Goal: Task Accomplishment & Management: Use online tool/utility

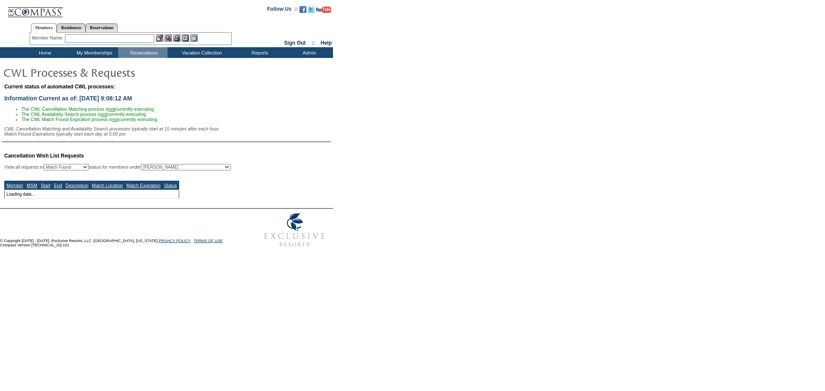
select select "50"
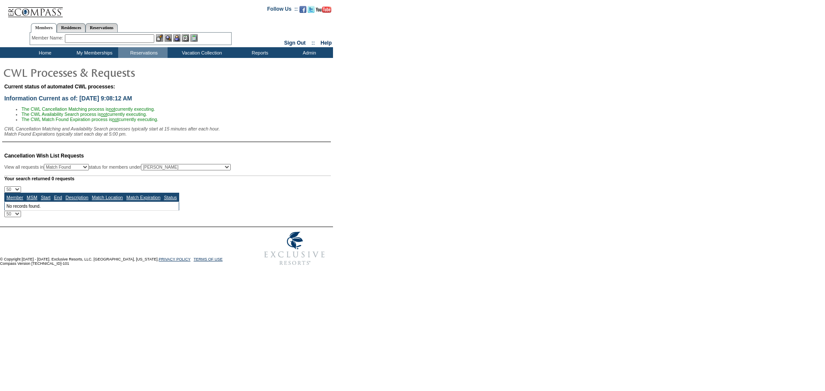
click at [222, 171] on select "All MSMs [PERSON_NAME] Accounting (MSM), Team Admin, IT Group Administrator, Me…" at bounding box center [186, 167] width 90 height 6
select select "-1"
click at [163, 169] on select "All MSMs [PERSON_NAME] Accounting (MSM), Team Admin, IT Group Administrator, Me…" at bounding box center [186, 167] width 90 height 6
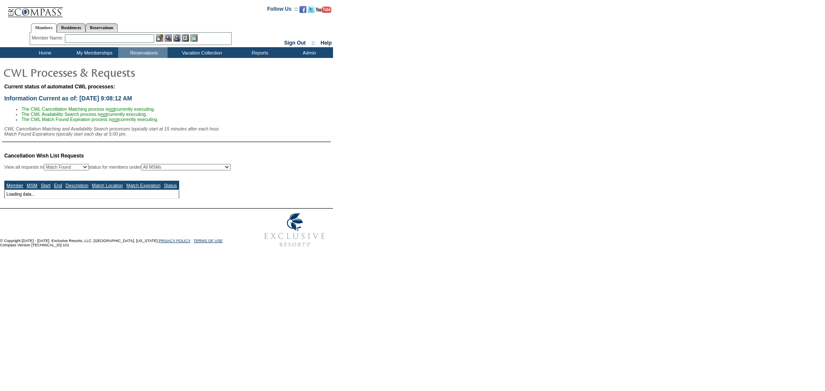
select select "50"
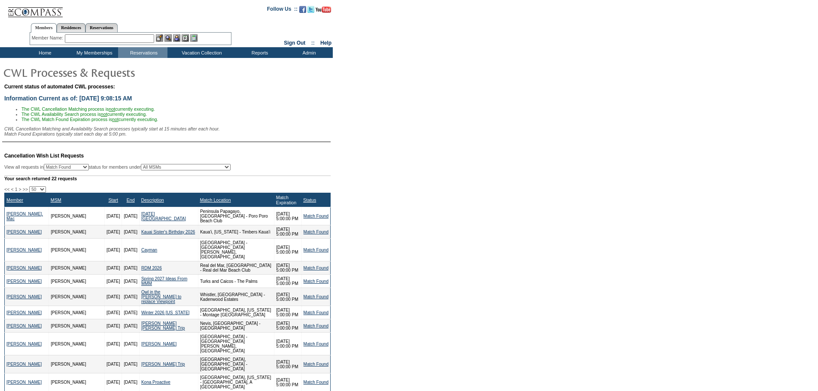
click at [278, 205] on link "Match Expiration" at bounding box center [286, 200] width 20 height 10
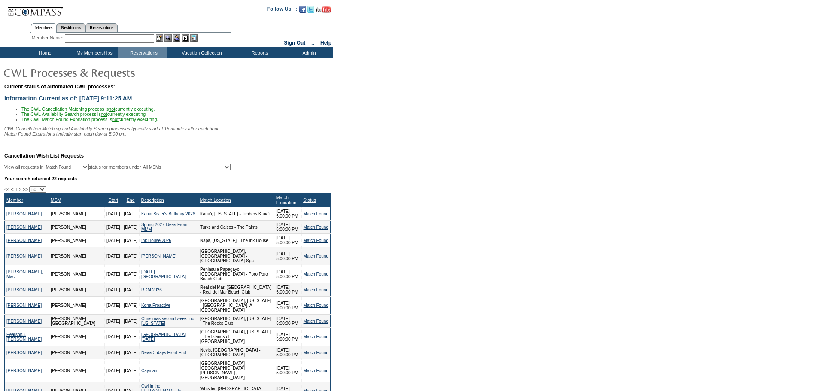
click at [146, 37] on input "text" at bounding box center [109, 38] width 89 height 9
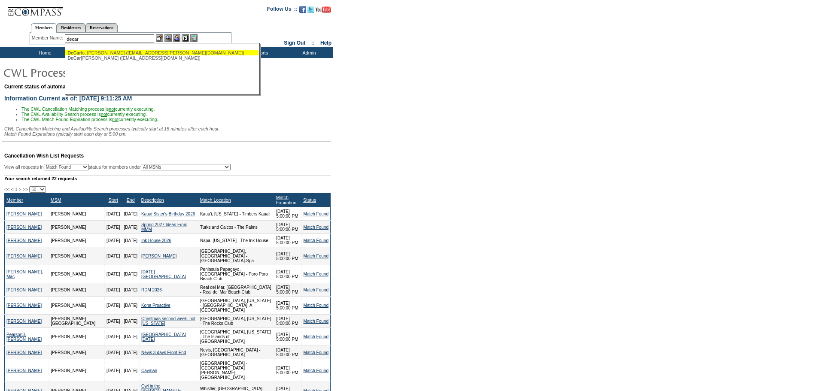
click at [126, 53] on div "DeCar lo, [PERSON_NAME] ([EMAIL_ADDRESS][PERSON_NAME][DOMAIN_NAME])" at bounding box center [161, 52] width 189 height 5
type input "[PERSON_NAME] ([EMAIL_ADDRESS][PERSON_NAME][DOMAIN_NAME])"
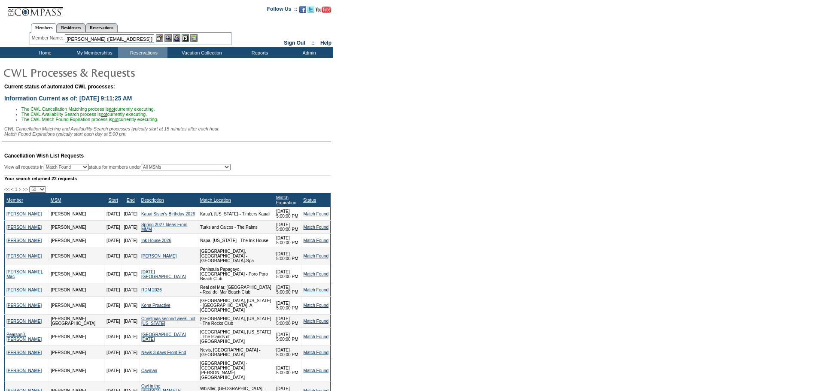
click at [177, 39] on img at bounding box center [176, 37] width 7 height 7
click at [171, 38] on img at bounding box center [168, 37] width 7 height 7
